Goal: Download file/media

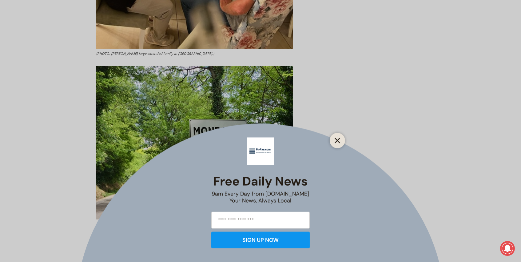
click at [338, 140] on icon "Close" at bounding box center [338, 141] width 6 height 6
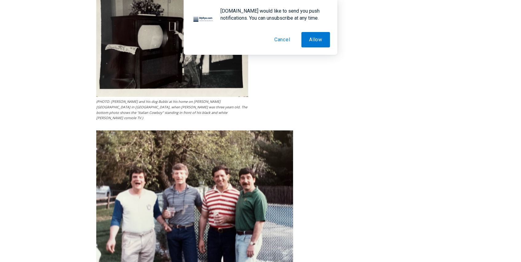
click at [280, 42] on button "Cancel" at bounding box center [282, 39] width 31 height 15
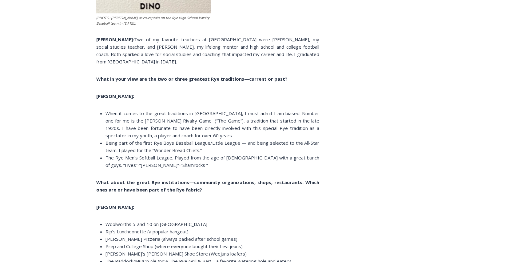
scroll to position [3348, 0]
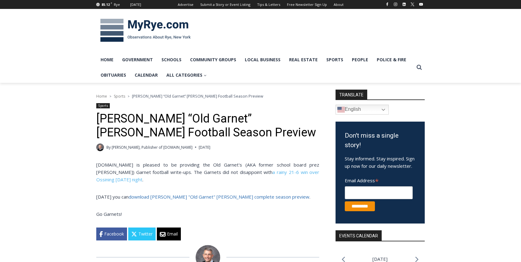
click at [245, 139] on div "Home > Sports > [PERSON_NAME] “Old Garnet” [PERSON_NAME] Football Season Previe…" at bounding box center [207, 169] width 223 height 152
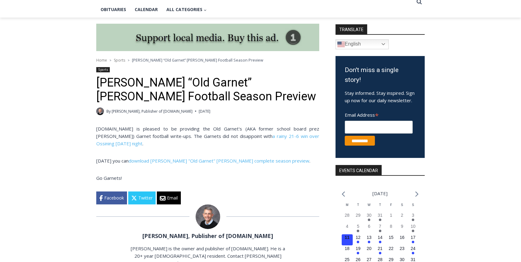
scroll to position [162, 0]
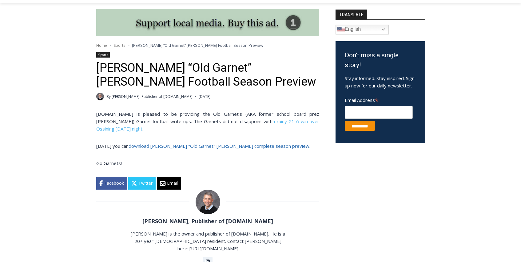
click at [239, 145] on link "download [PERSON_NAME] "Old Garnet" [PERSON_NAME] complete season preview" at bounding box center [219, 146] width 181 height 6
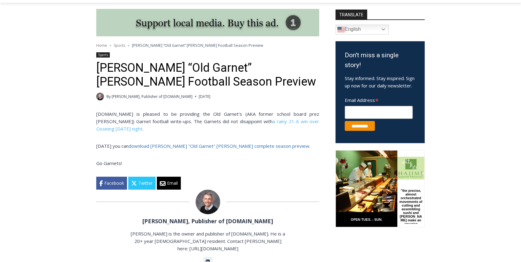
click at [239, 145] on link "download [PERSON_NAME] "Old Garnet" [PERSON_NAME] complete season preview" at bounding box center [219, 146] width 181 height 6
